Goal: Task Accomplishment & Management: Complete application form

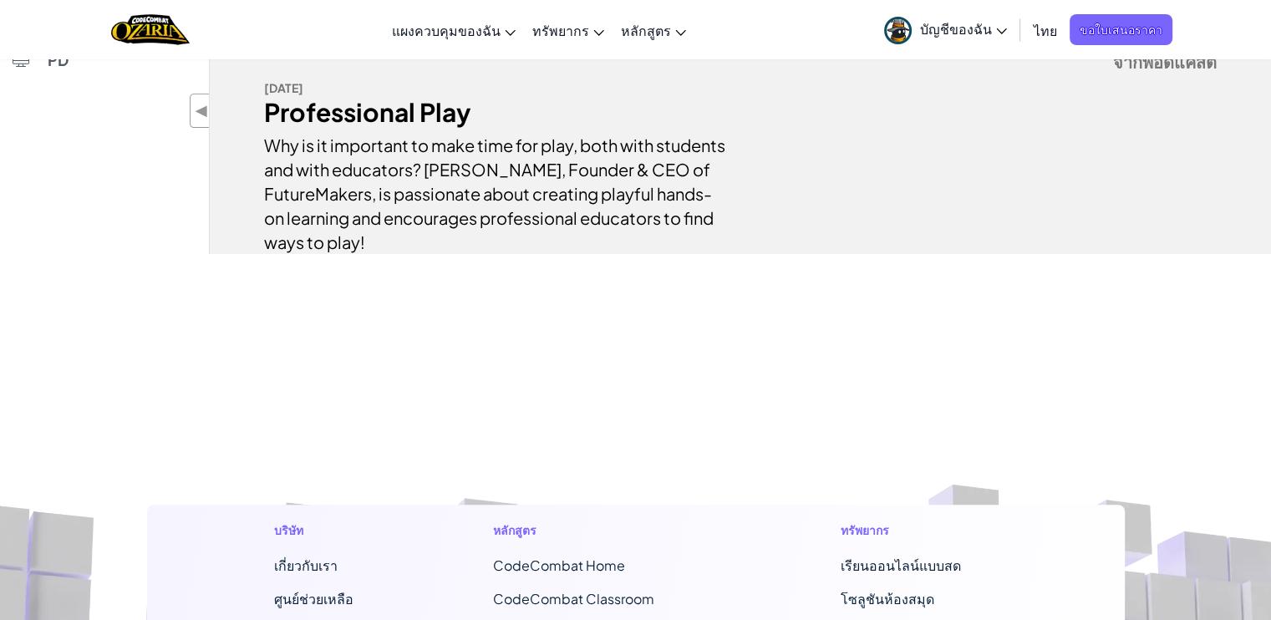
scroll to position [251, 0]
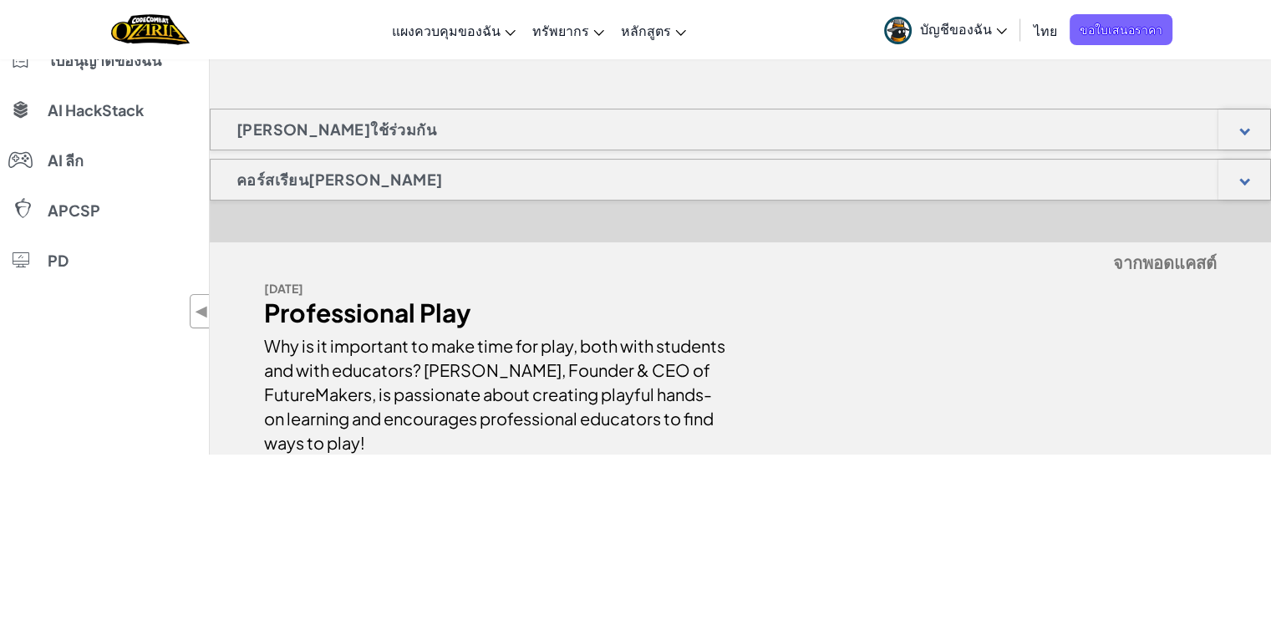
click at [480, 124] on div "[PERSON_NAME]ใช้ร่วมกัน" at bounding box center [740, 130] width 1061 height 42
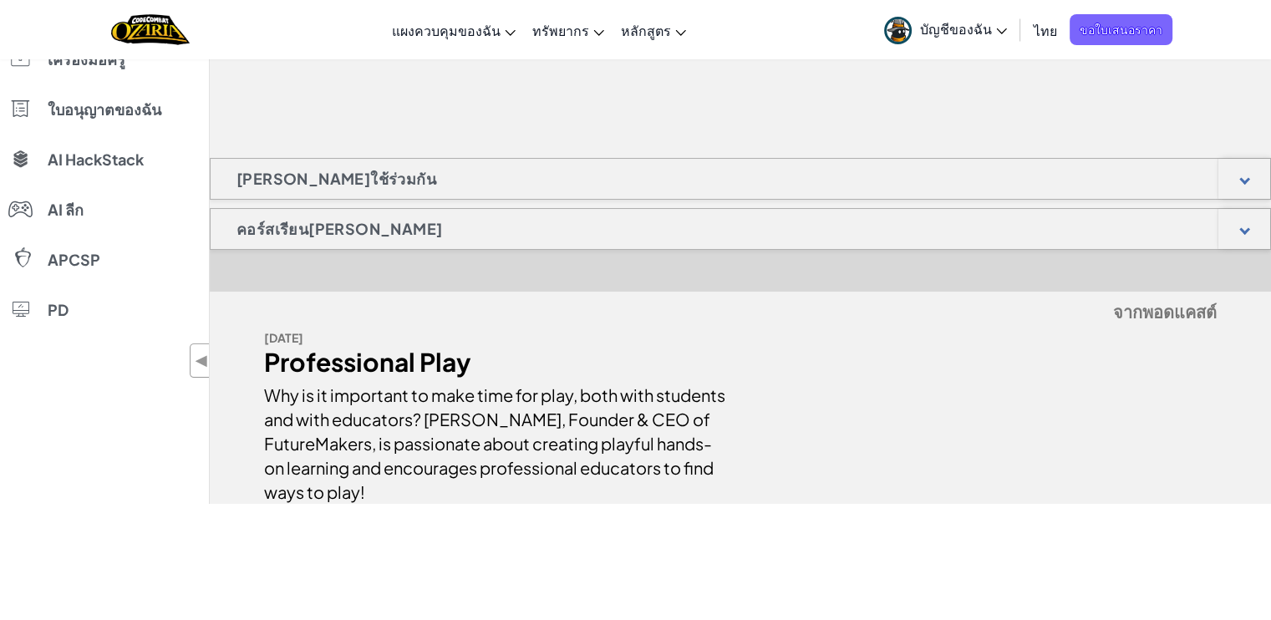
scroll to position [167, 0]
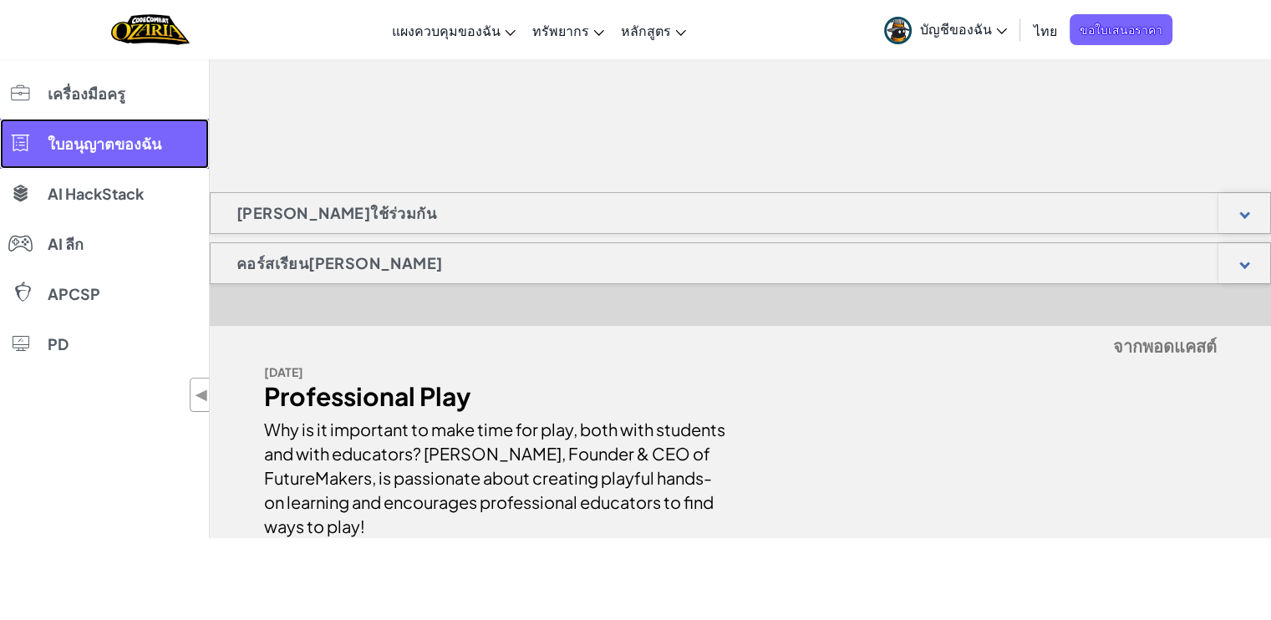
click at [137, 141] on span "ใบอนุญาตของฉัน" at bounding box center [105, 143] width 114 height 15
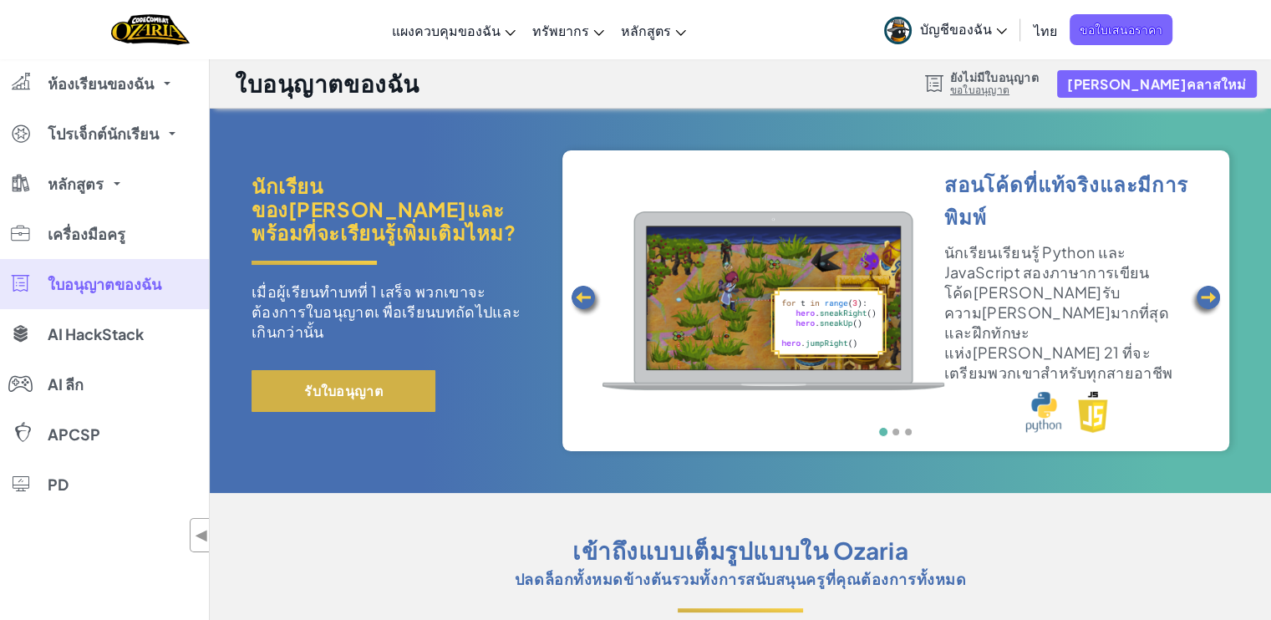
click at [357, 378] on button "รับใบอนุญาต" at bounding box center [343, 391] width 184 height 42
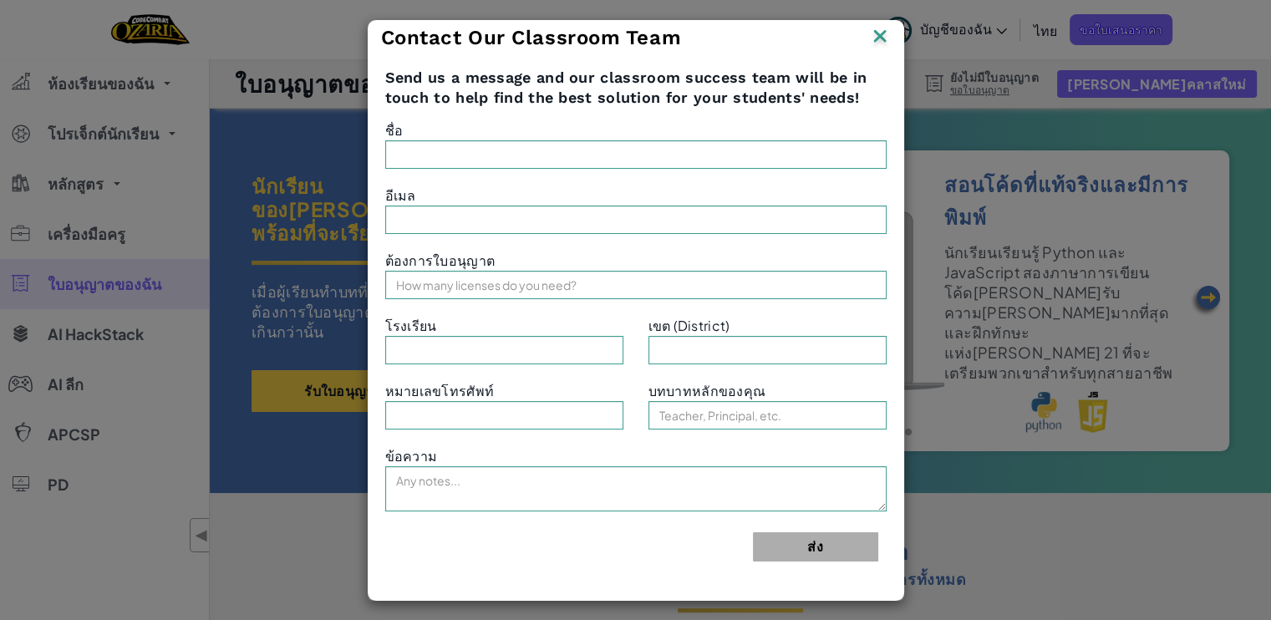
type input "Natatida Mem"
type input "[EMAIL_ADDRESS][DOMAIN_NAME]"
type input "[PERSON_NAME]7"
type input "สพป.ระยอง 1"
type input "Teacher"
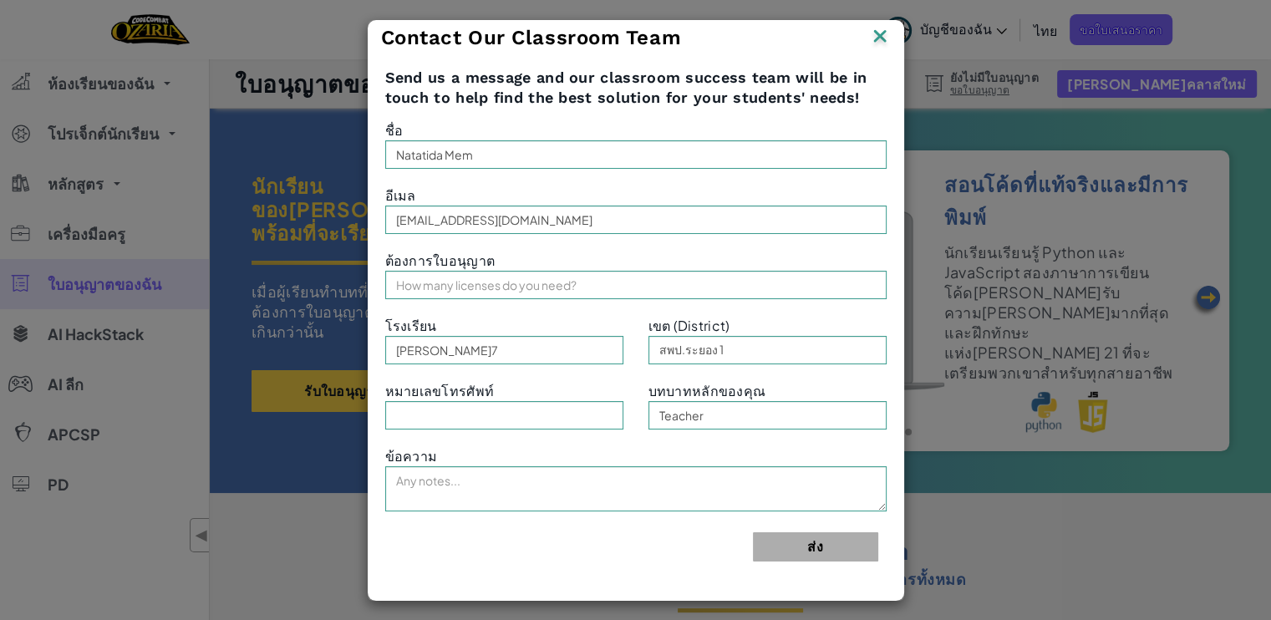
click at [884, 37] on img at bounding box center [880, 37] width 22 height 25
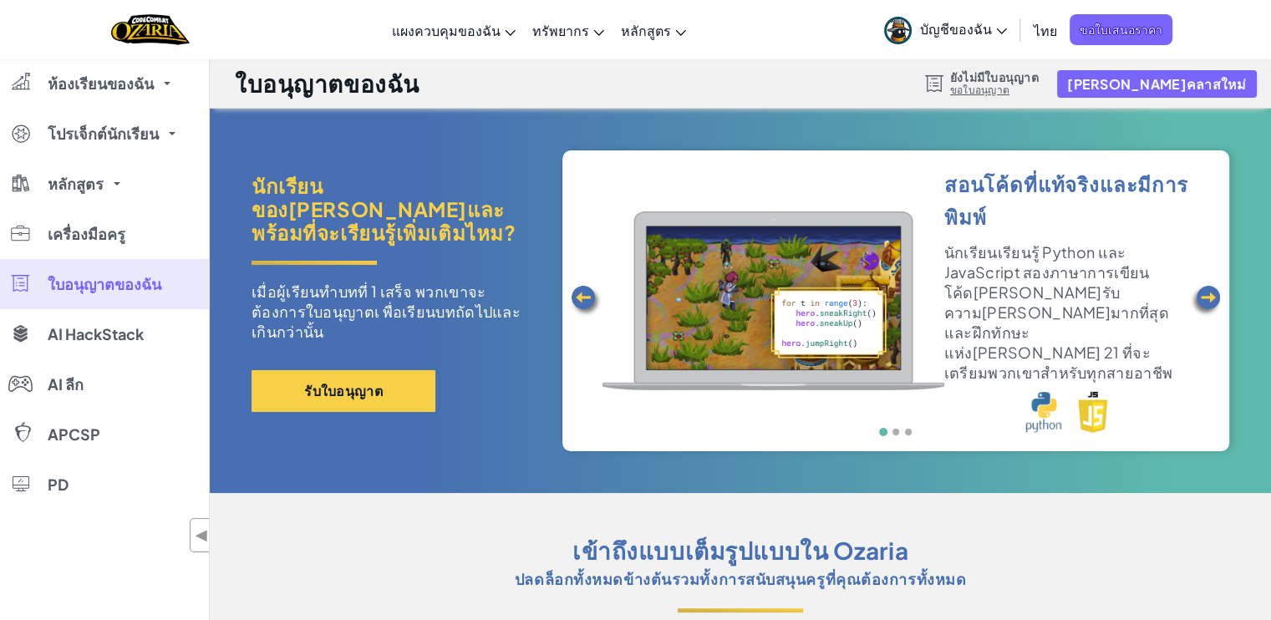
click at [1039, 87] on link "ขอใบอนุญาต" at bounding box center [994, 90] width 89 height 13
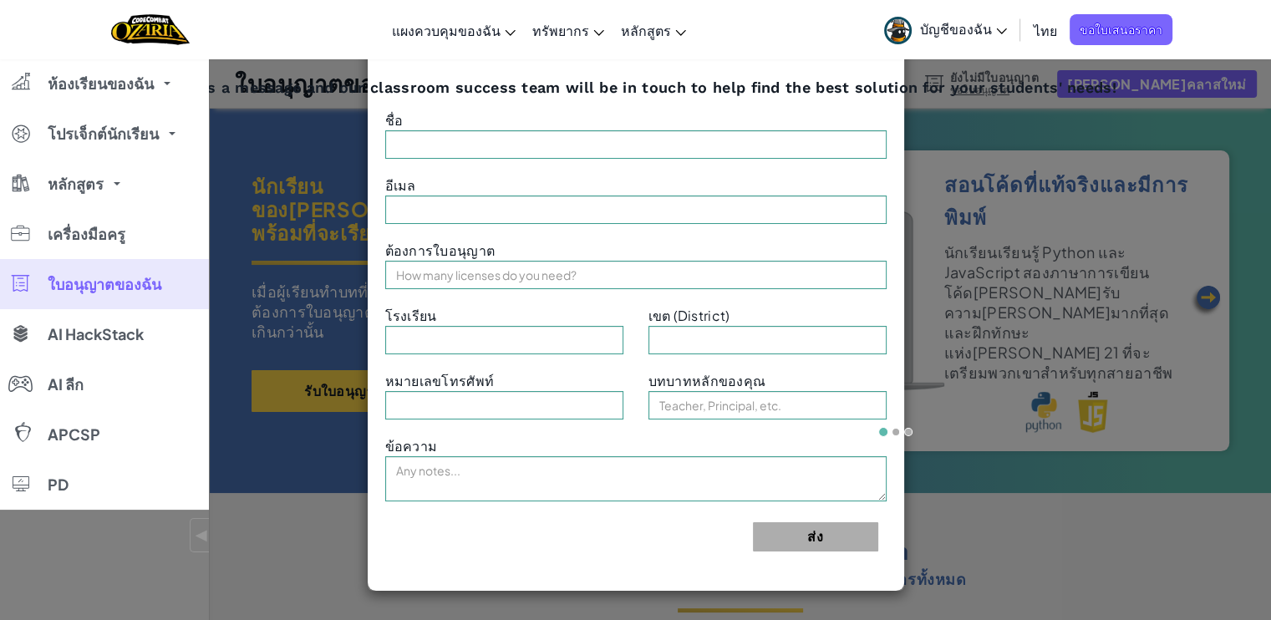
type input "Natatida Mem"
type input "[EMAIL_ADDRESS][DOMAIN_NAME]"
type input "[PERSON_NAME]7"
type input "สพป.ระยอง 1"
type input "Teacher"
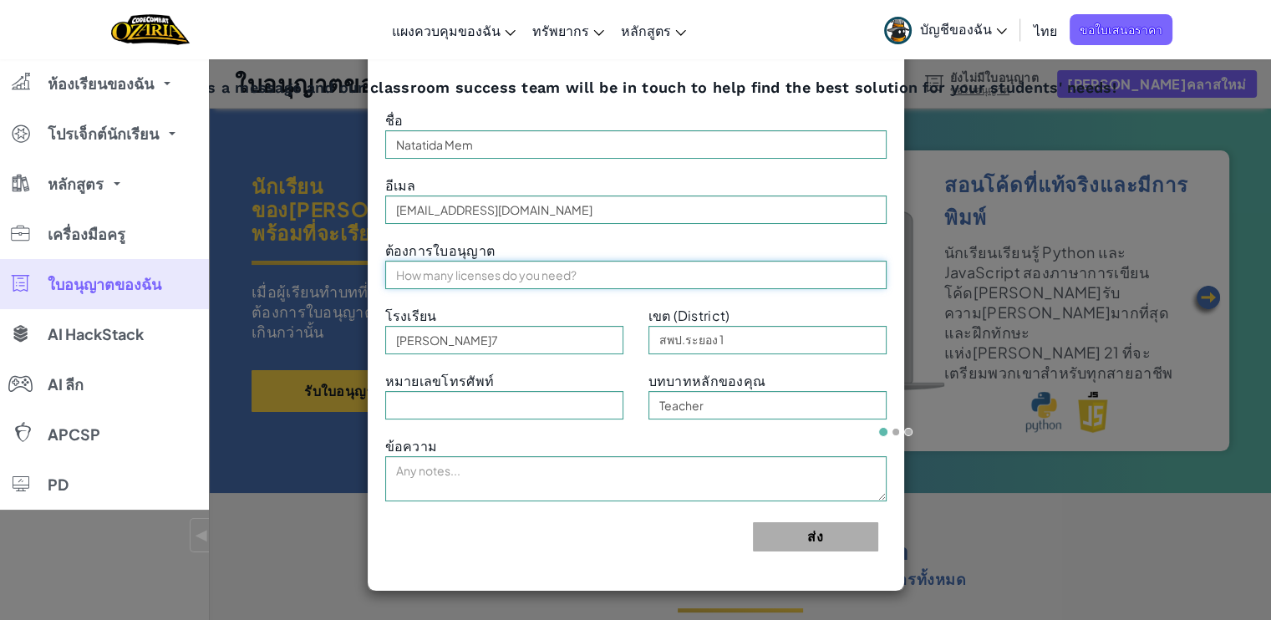
click at [456, 273] on input "text" at bounding box center [635, 275] width 501 height 28
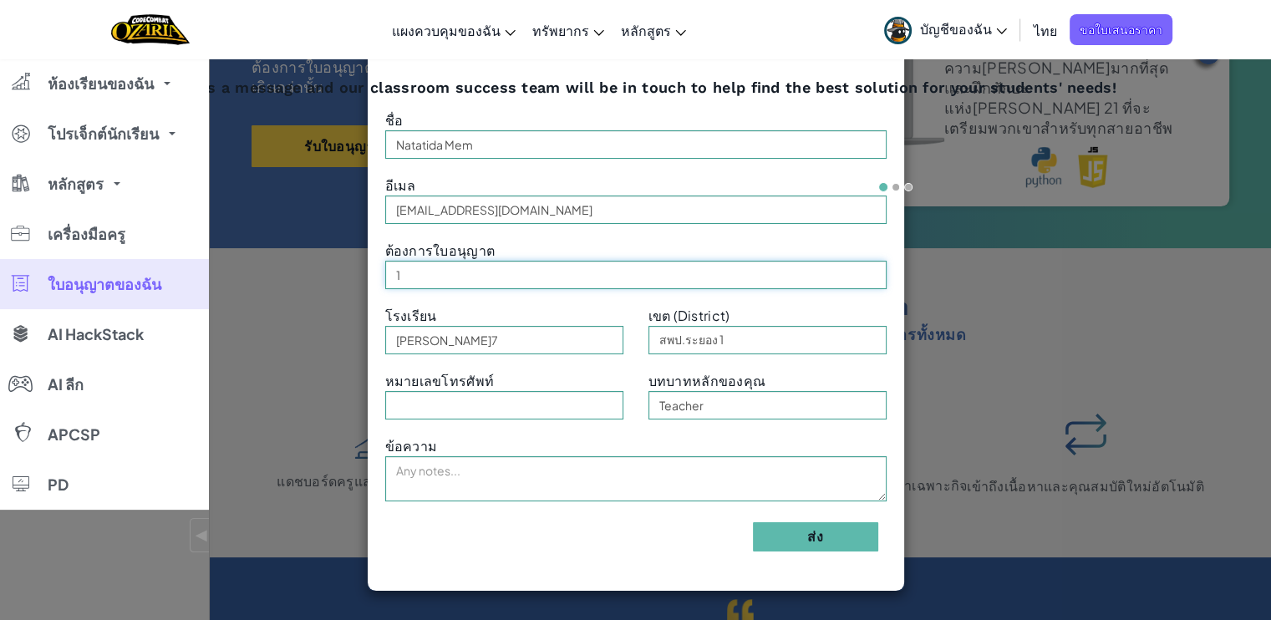
scroll to position [251, 0]
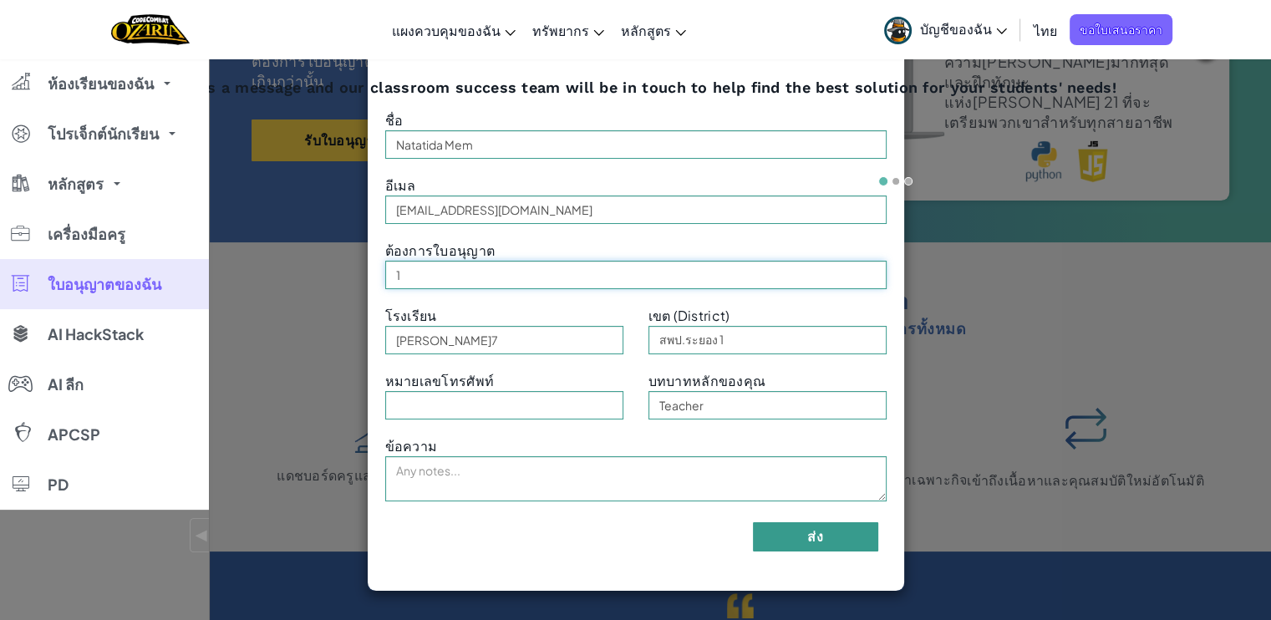
type input "1"
click at [809, 532] on button "ส่ง" at bounding box center [815, 536] width 125 height 29
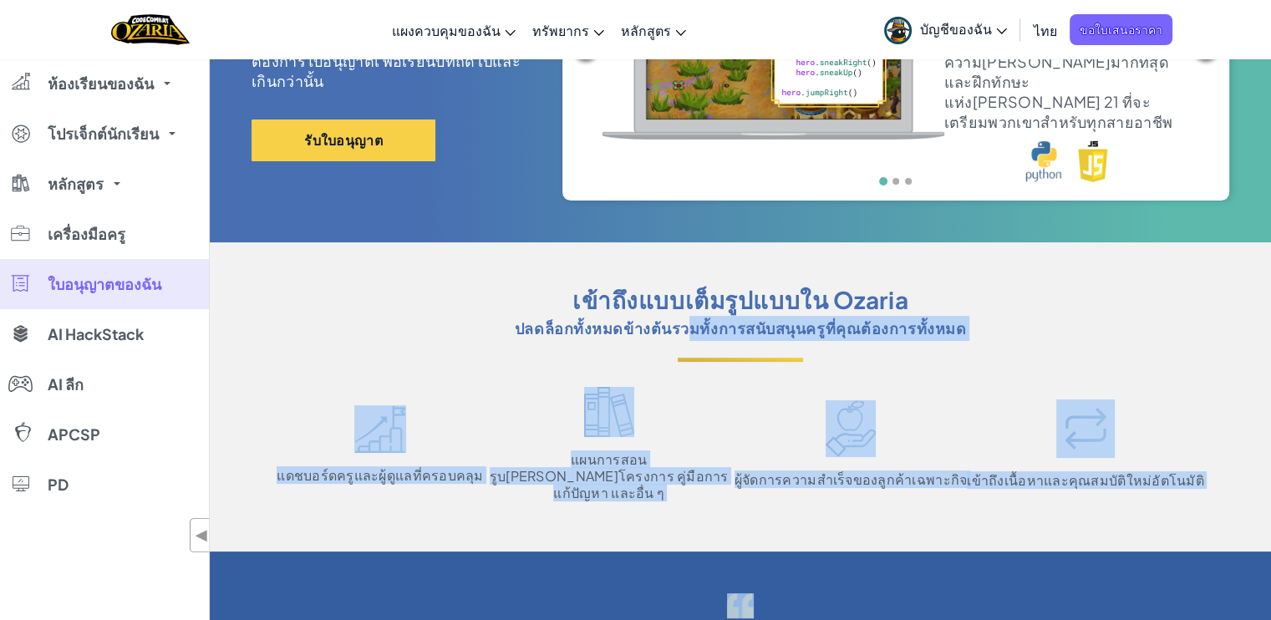
drag, startPoint x: 550, startPoint y: 307, endPoint x: 671, endPoint y: 327, distance: 122.7
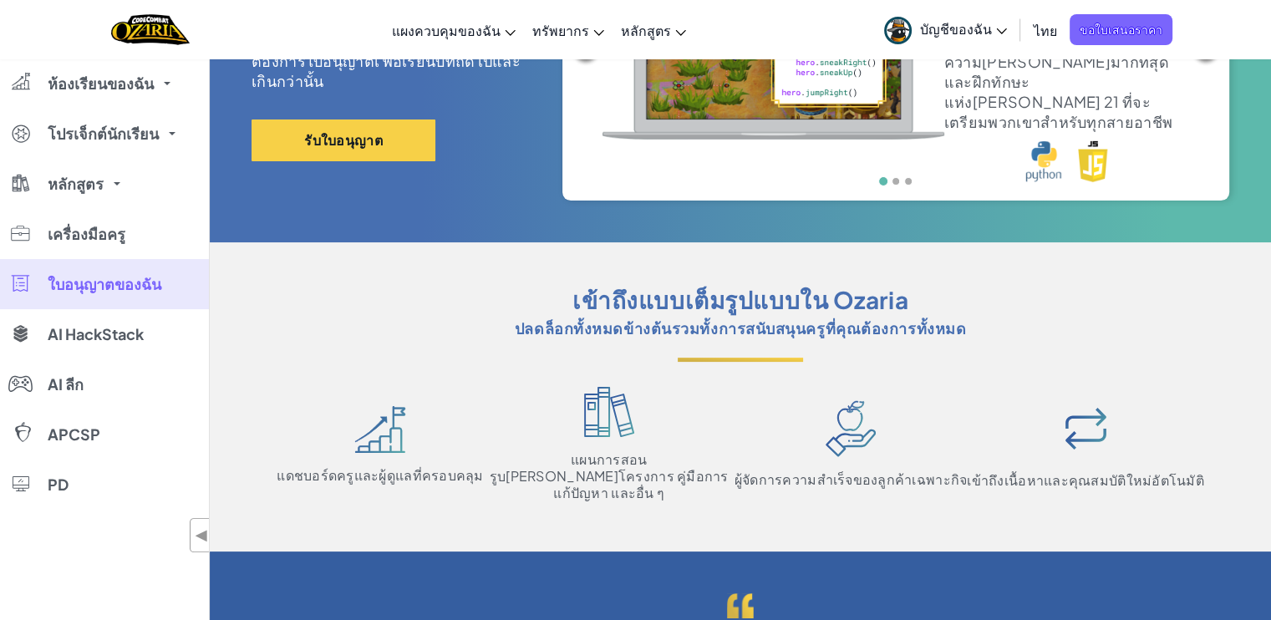
click at [539, 354] on div "เข้าถึงแบบเต็มรูปแบบใน Ozaria ปลดล็อกทั้งหมดข้างต้นรวมทั้งการสนับสนุนครูที่คุณต…" at bounding box center [740, 397] width 978 height 226
click at [386, 422] on img at bounding box center [380, 429] width 52 height 48
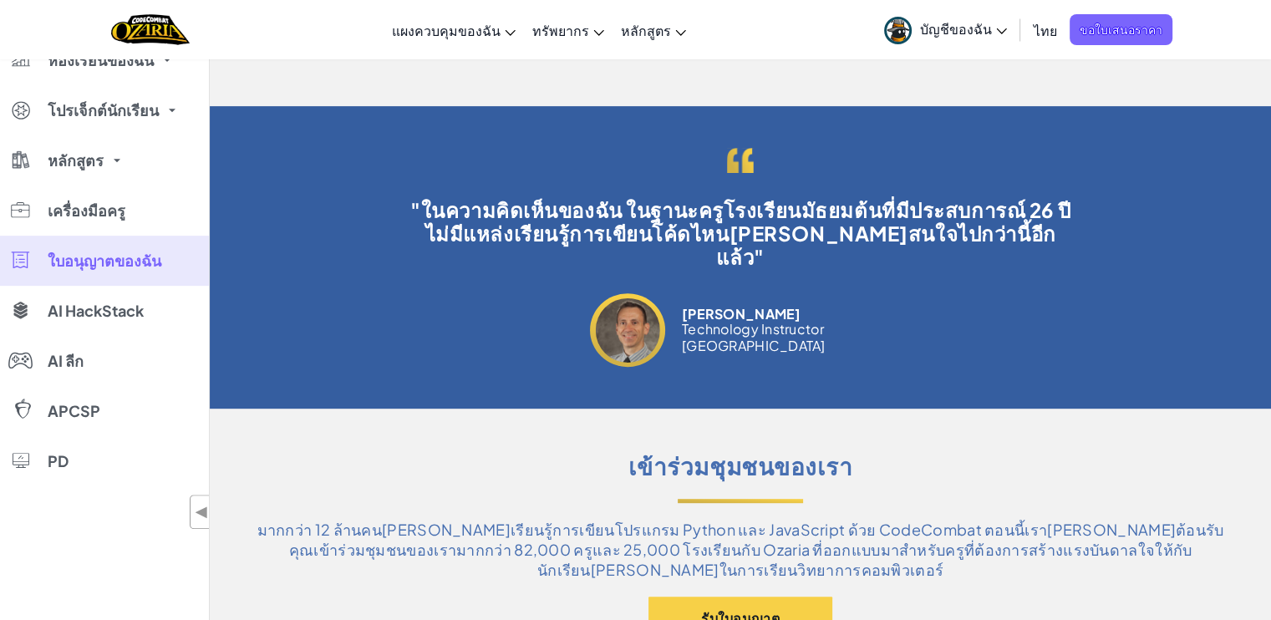
scroll to position [668, 0]
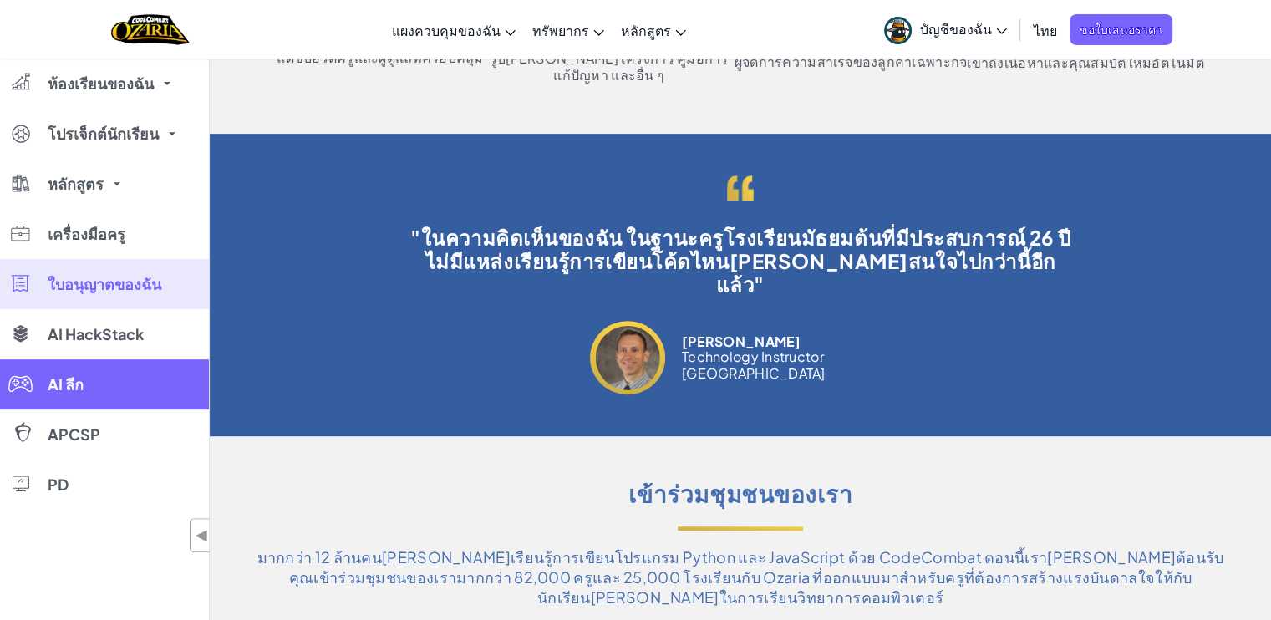
click at [84, 377] on span "AI ลีก" at bounding box center [66, 384] width 36 height 15
